Goal: Task Accomplishment & Management: Use online tool/utility

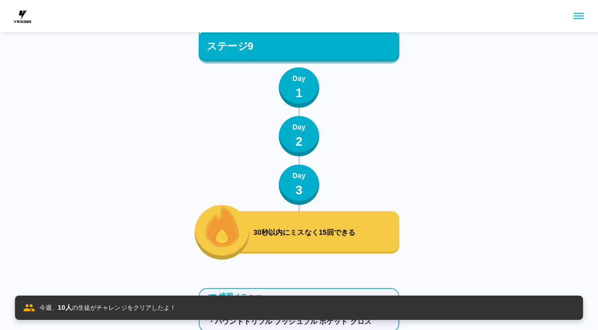
scroll to position [6755, 0]
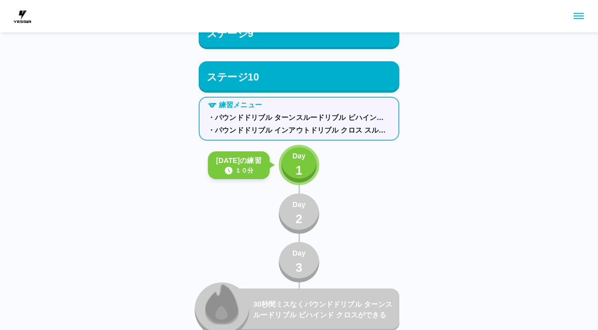
click at [305, 168] on div "Day 1" at bounding box center [298, 165] width 13 height 29
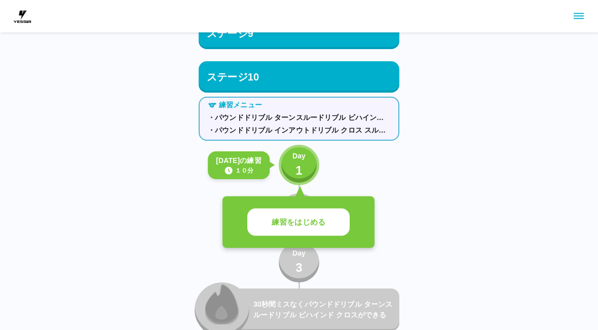
click at [336, 213] on button "練習をはじめる" at bounding box center [298, 223] width 102 height 28
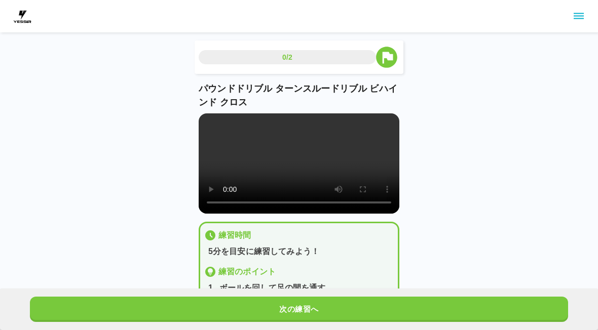
click at [303, 184] on video at bounding box center [299, 163] width 201 height 100
click at [344, 174] on video at bounding box center [299, 163] width 201 height 100
click at [485, 178] on div "0/2 パウンドドリブル ターンスルードリブル ビハインド クロス 練習時間 5分を目安に練習してみよう！ 練習のポイント 1 . ボールを回して足の間を通す…" at bounding box center [299, 205] width 598 height 411
click at [385, 190] on video at bounding box center [299, 163] width 201 height 100
click at [338, 172] on video at bounding box center [299, 163] width 201 height 100
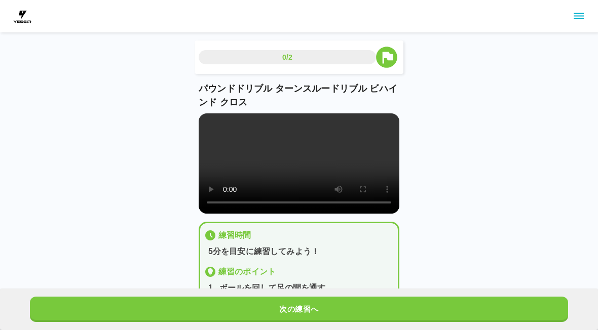
click at [343, 175] on video at bounding box center [299, 163] width 201 height 100
click at [334, 175] on video at bounding box center [299, 163] width 201 height 100
click at [443, 181] on div "0/2 パウンドドリブル ターンスルードリブル ビハインド クロス 練習時間 5分を目安に練習してみよう！ 練習のポイント 1 . ボールを回して足の間を通す…" at bounding box center [299, 205] width 598 height 411
click at [416, 184] on div "0/2 パウンドドリブル ターンスルードリブル ビハインド クロス 練習時間 5分を目安に練習してみよう！ 練習のポイント 1 . ボールを回して足の間を通す…" at bounding box center [299, 205] width 598 height 411
click at [346, 171] on video at bounding box center [299, 163] width 201 height 100
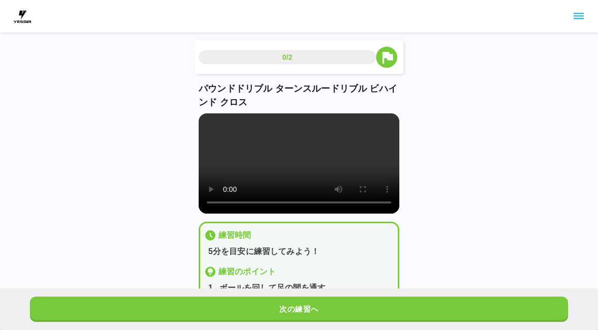
click at [378, 185] on video at bounding box center [299, 163] width 201 height 100
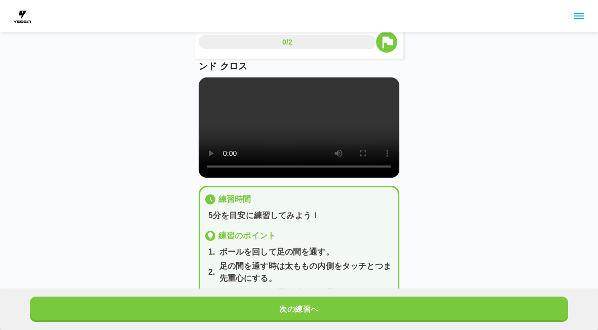
scroll to position [37, 0]
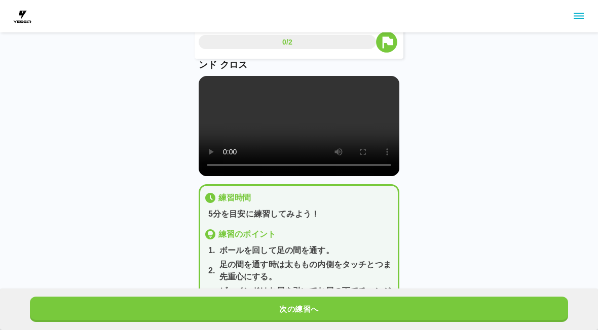
click at [337, 316] on button "次の練習へ" at bounding box center [299, 309] width 538 height 25
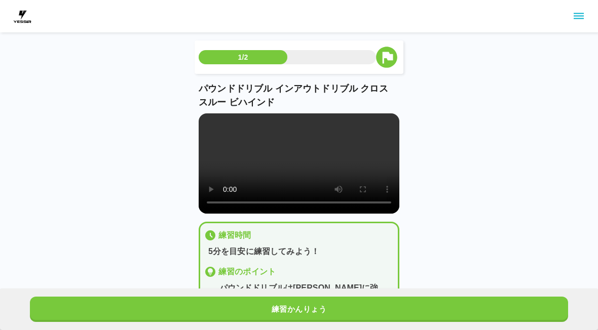
click at [367, 188] on video at bounding box center [299, 163] width 201 height 100
click at [378, 189] on video at bounding box center [299, 163] width 201 height 100
click at [287, 176] on video at bounding box center [299, 163] width 201 height 100
click at [320, 163] on video at bounding box center [299, 163] width 201 height 100
click at [301, 177] on video at bounding box center [299, 163] width 201 height 100
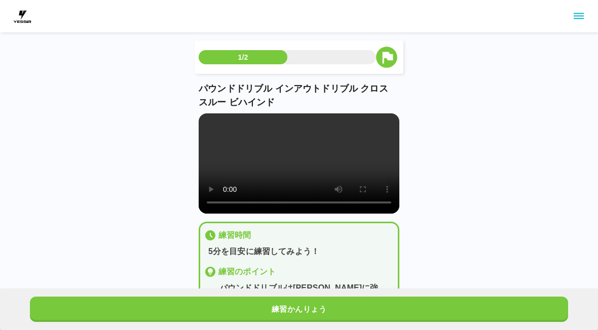
click at [340, 172] on video at bounding box center [299, 163] width 201 height 100
click at [349, 169] on video at bounding box center [299, 163] width 201 height 100
click at [344, 172] on video at bounding box center [299, 163] width 201 height 100
click at [439, 154] on div "1/2 パウンドドリブル インアウトドリブル クロス スルー ビハインド 練習時間 5分を目安に練習してみよう！ 練習のポイント 1 . パウンドドリブルは[…" at bounding box center [299, 218] width 598 height 436
click at [383, 181] on video at bounding box center [299, 163] width 201 height 100
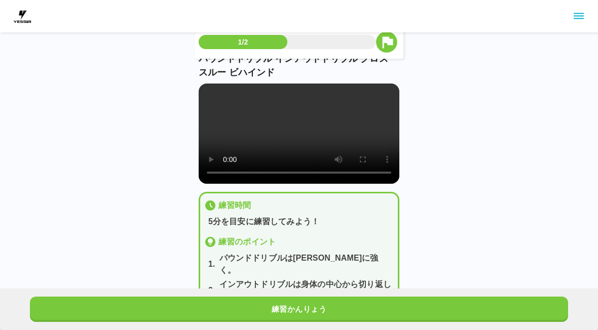
scroll to position [35, 0]
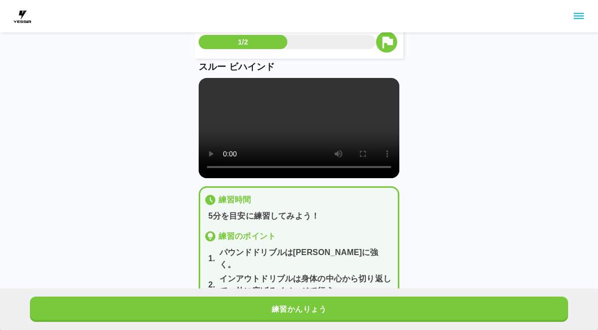
click at [358, 305] on button "練習かんりょう" at bounding box center [299, 309] width 538 height 25
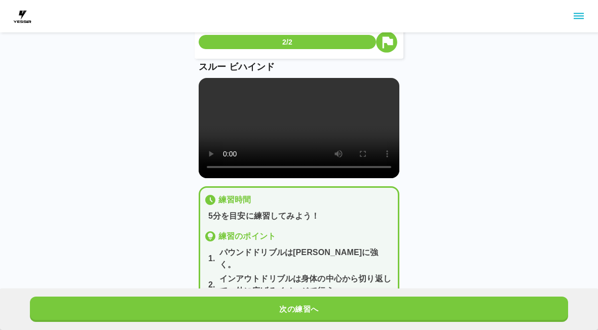
scroll to position [0, 0]
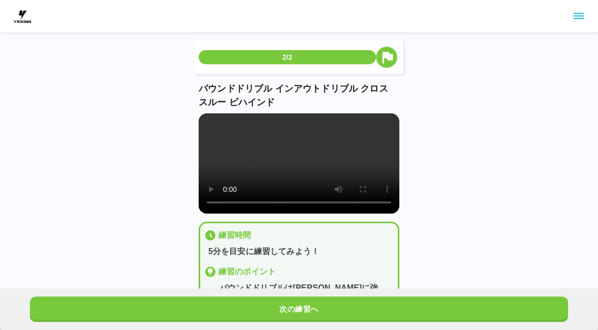
click at [361, 330] on html "2/2 パウンドドリブル インアウトドリブル クロス スルー ビハインド 練習時間 5分を目安に練習してみよう！ 練習のポイント 1 . パウンドドリブルは[…" at bounding box center [299, 242] width 598 height 484
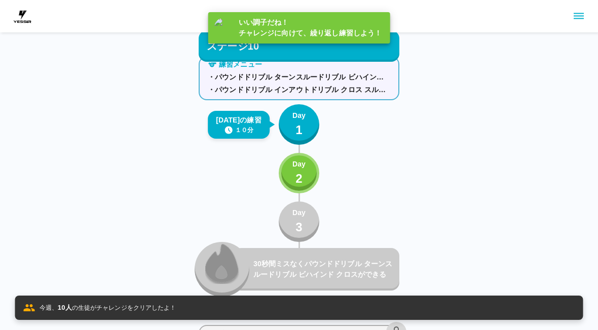
scroll to position [6776, 0]
